Goal: Information Seeking & Learning: Find specific fact

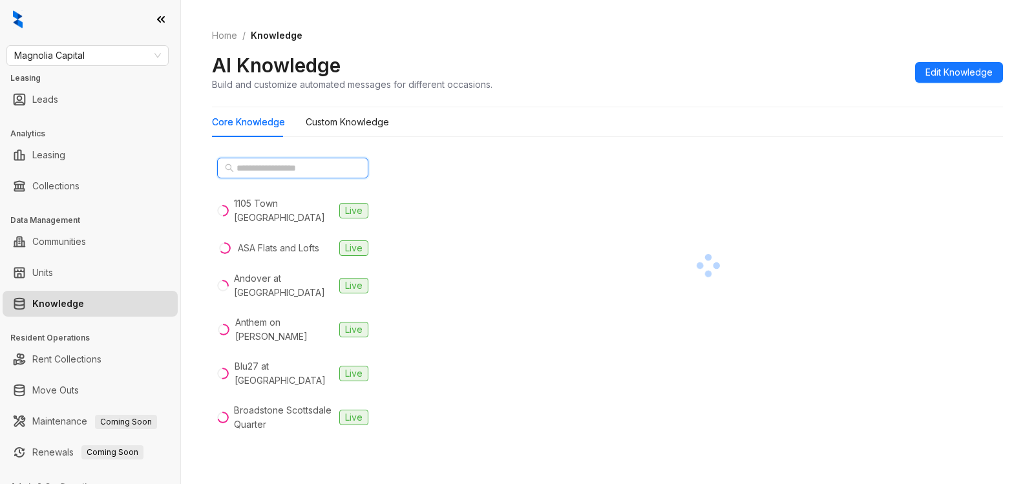
click at [285, 169] on input "text" at bounding box center [294, 168] width 114 height 14
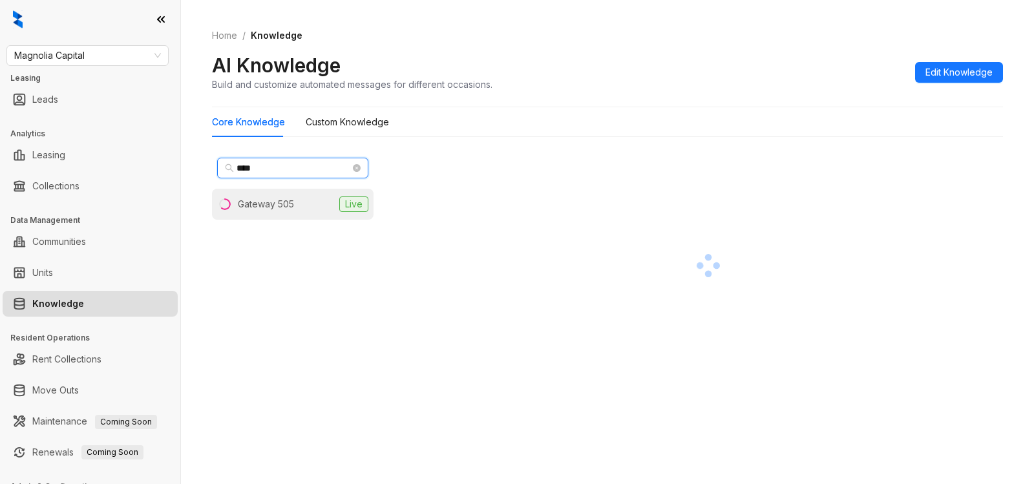
type input "****"
click at [275, 202] on div "Gateway 505" at bounding box center [266, 204] width 56 height 14
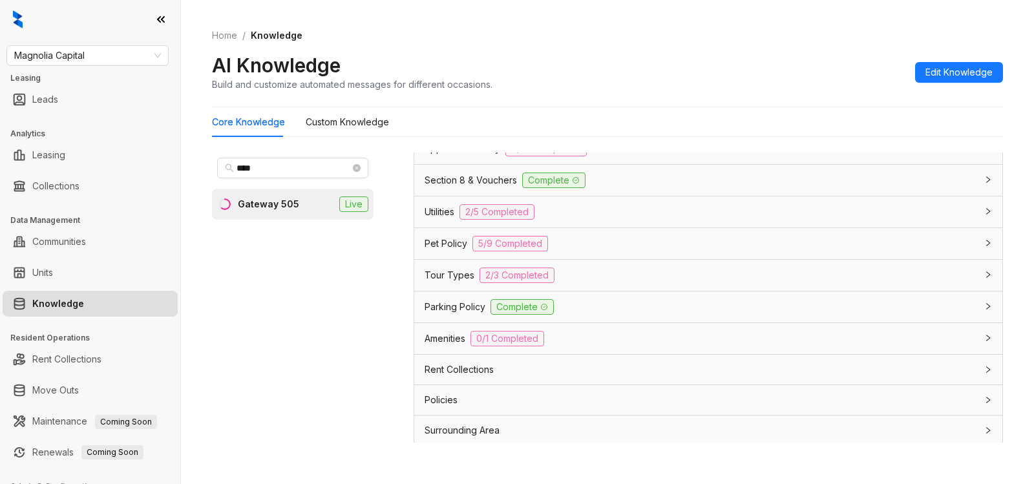
scroll to position [1089, 0]
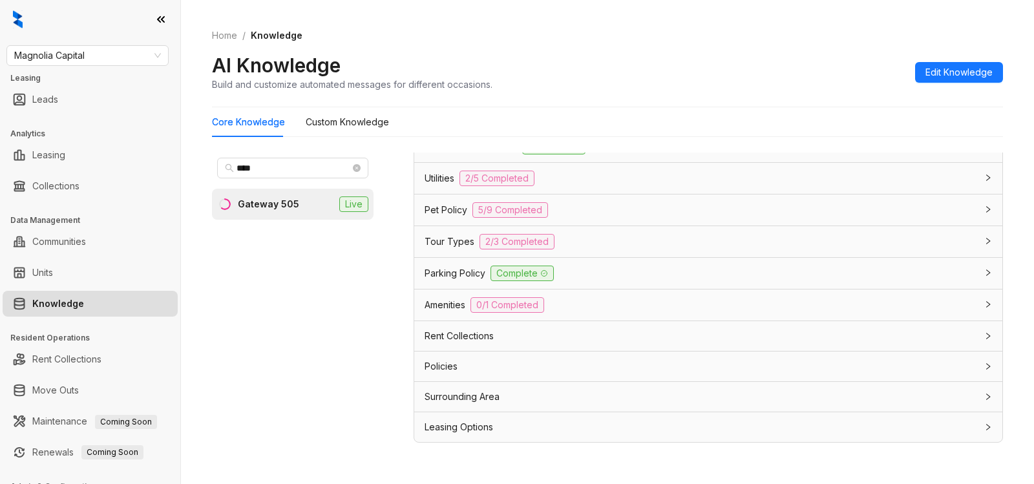
click at [469, 340] on span "Rent Collections" at bounding box center [459, 336] width 69 height 14
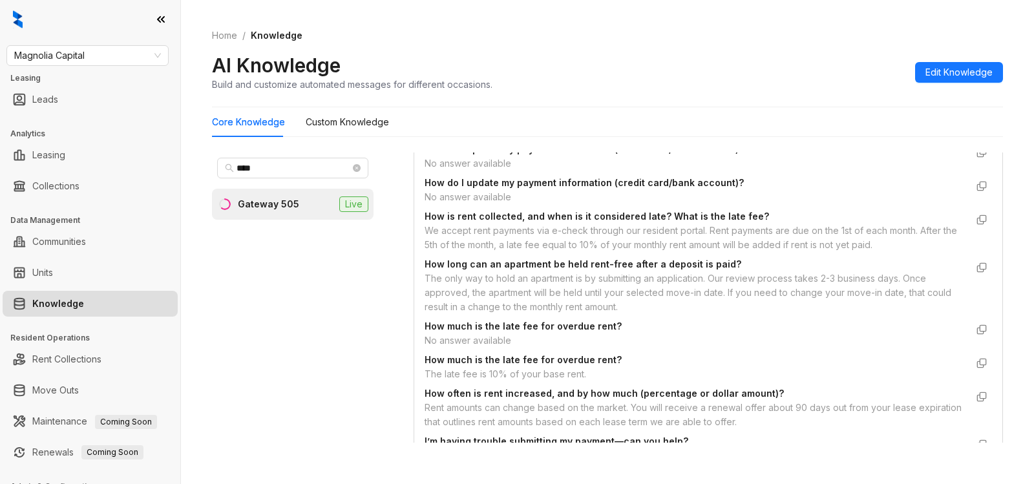
scroll to position [1847, 0]
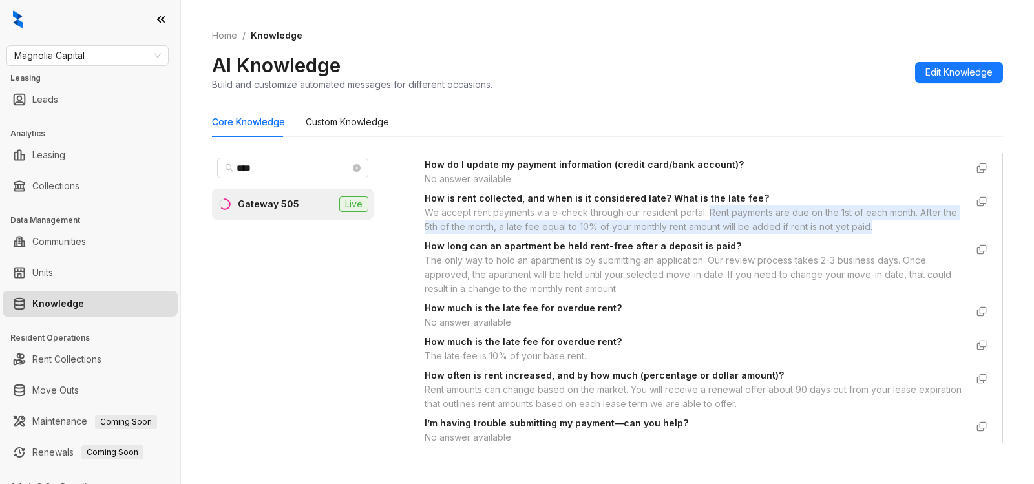
drag, startPoint x: 709, startPoint y: 241, endPoint x: 916, endPoint y: 253, distance: 207.2
click at [916, 234] on div "We accept rent payments via e-check through our resident portal. Rent payments …" at bounding box center [696, 220] width 542 height 28
copy div "Rent payments are due on the 1st of each month. After the 5th of the month, a l…"
